Goal: Complete application form

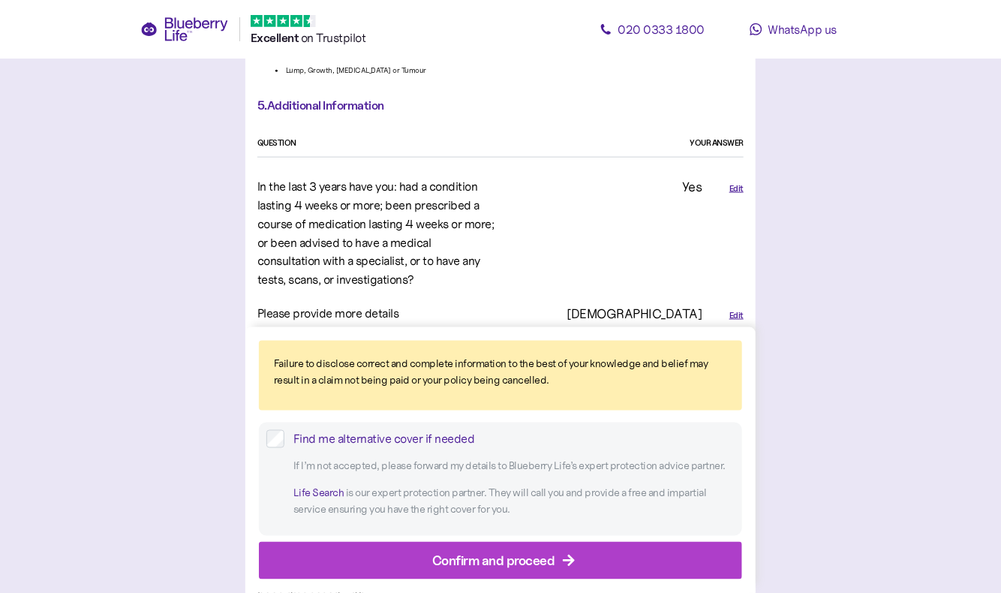
scroll to position [2966, 0]
click at [733, 183] on div "Edit" at bounding box center [737, 189] width 14 height 13
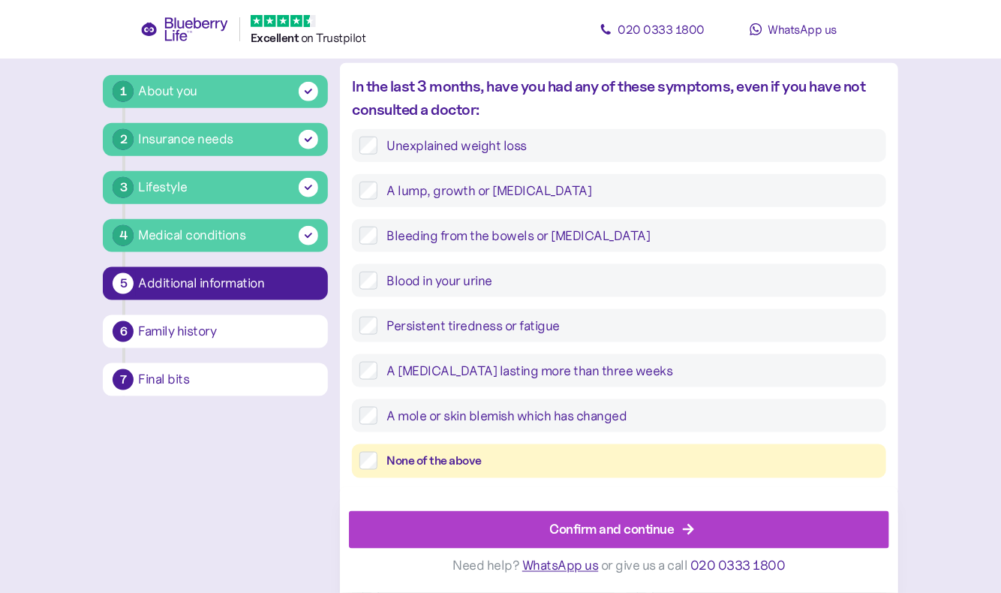
scroll to position [441, 0]
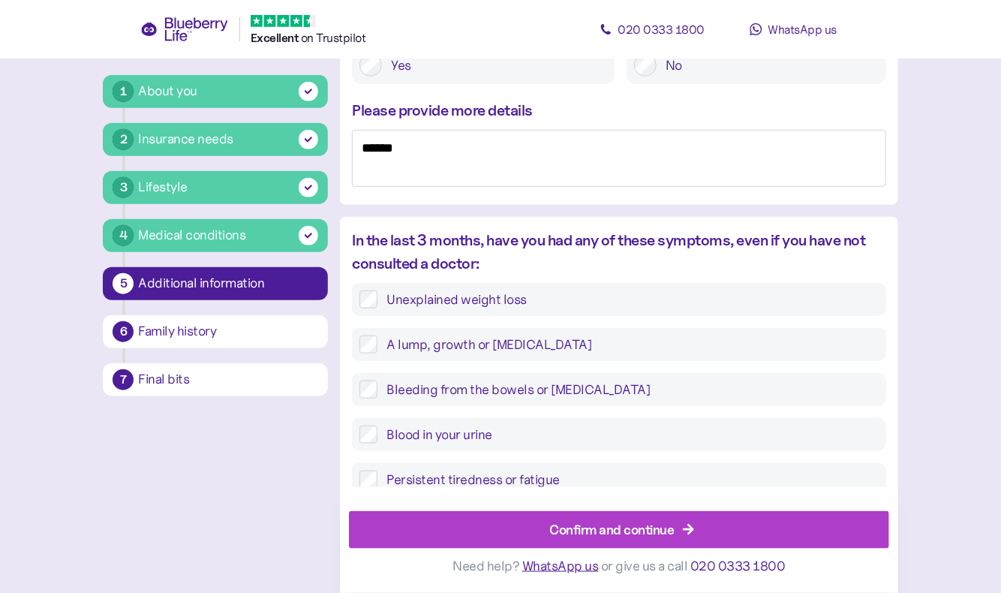
click at [237, 231] on div "Medical conditions" at bounding box center [191, 235] width 107 height 20
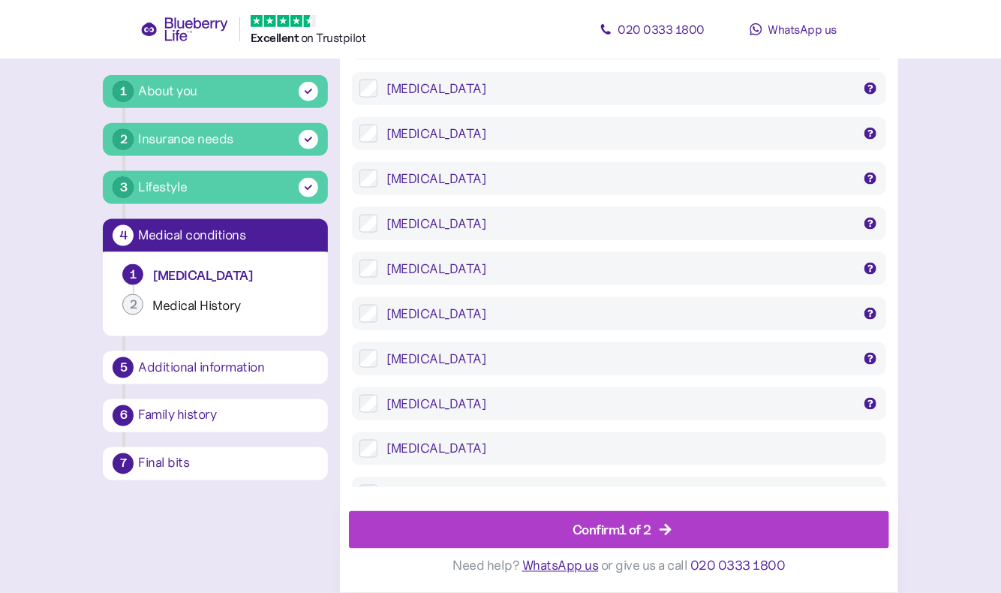
scroll to position [3005, 0]
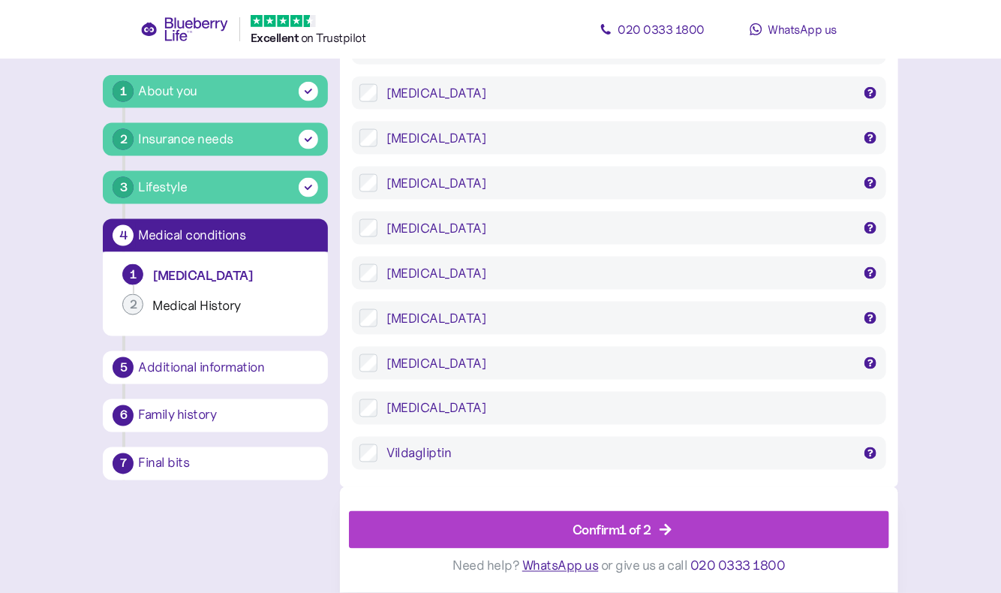
click at [561, 529] on div "Confirm 1 of 2" at bounding box center [622, 530] width 506 height 36
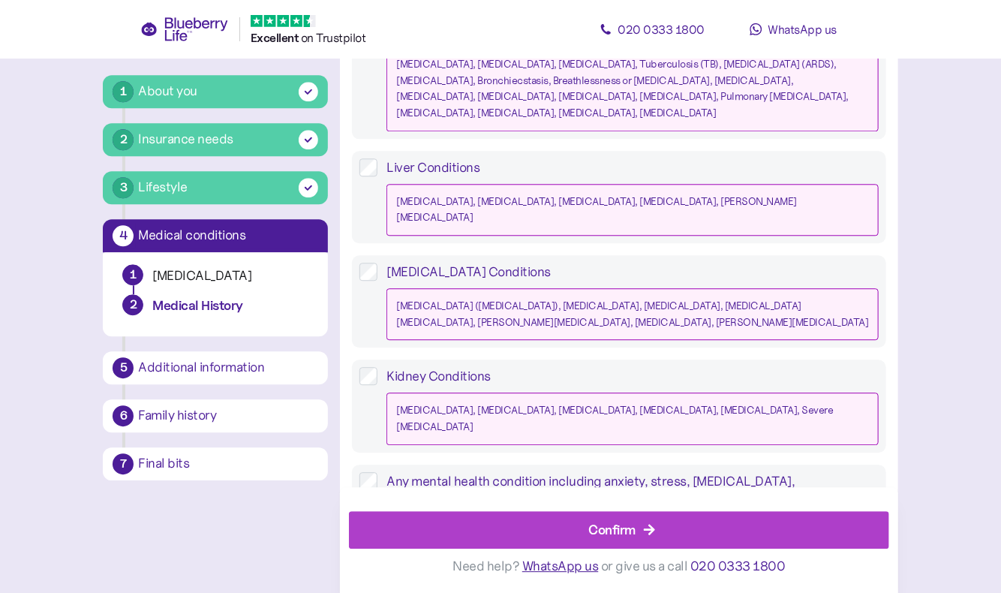
scroll to position [1438, 0]
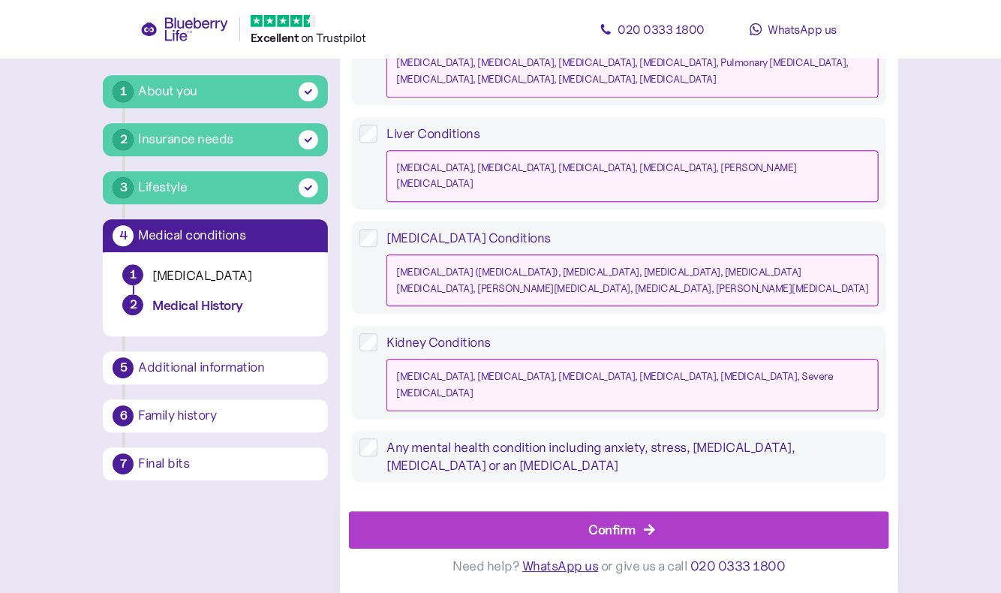
click at [565, 534] on div "Confirm" at bounding box center [622, 530] width 506 height 36
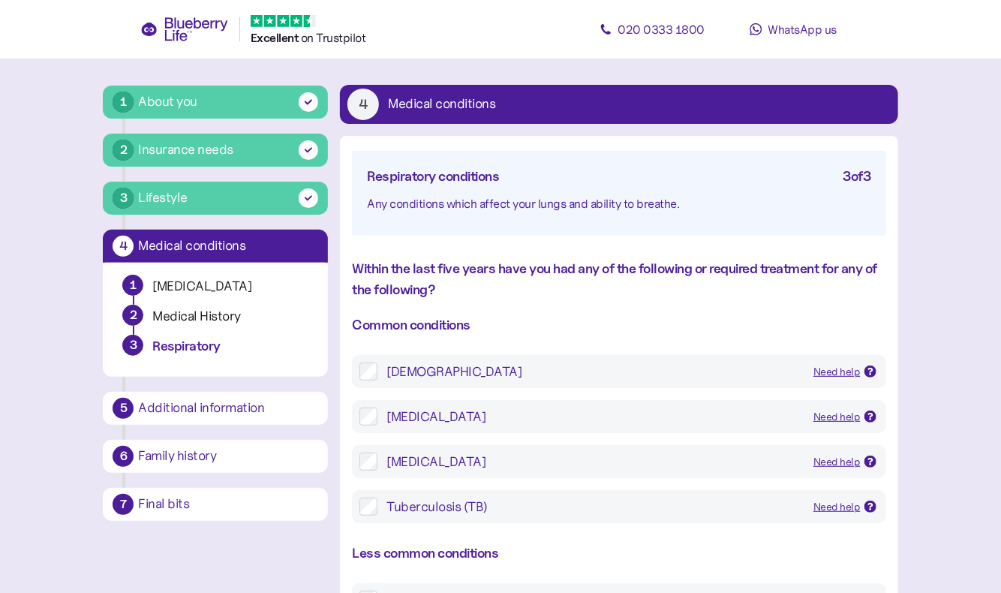
click at [550, 374] on div "[DEMOGRAPHIC_DATA]" at bounding box center [594, 372] width 415 height 18
